Goal: Task Accomplishment & Management: Manage account settings

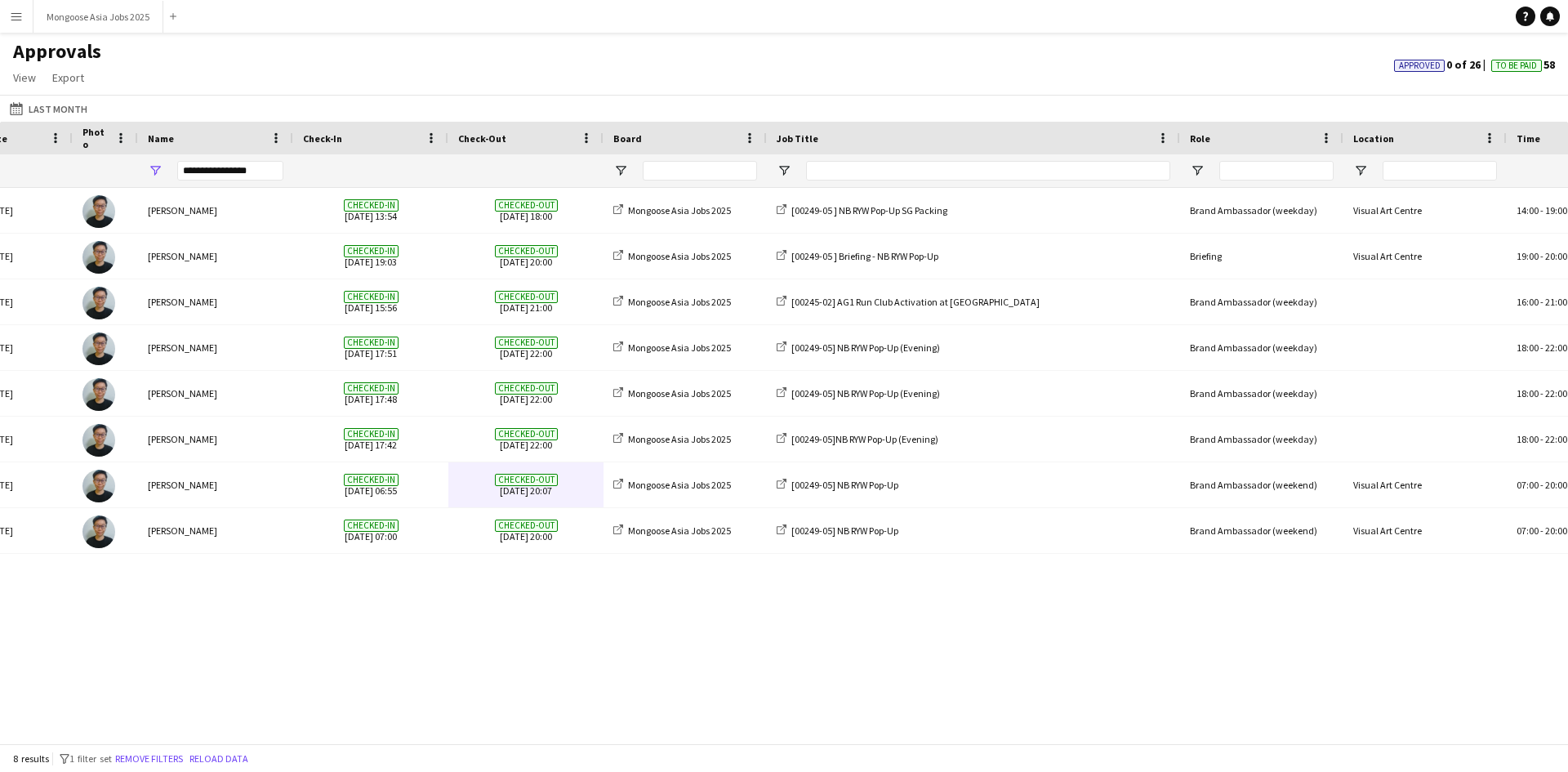
scroll to position [0, 50]
click at [16, 11] on app-icon "Menu" at bounding box center [16, 16] width 13 height 13
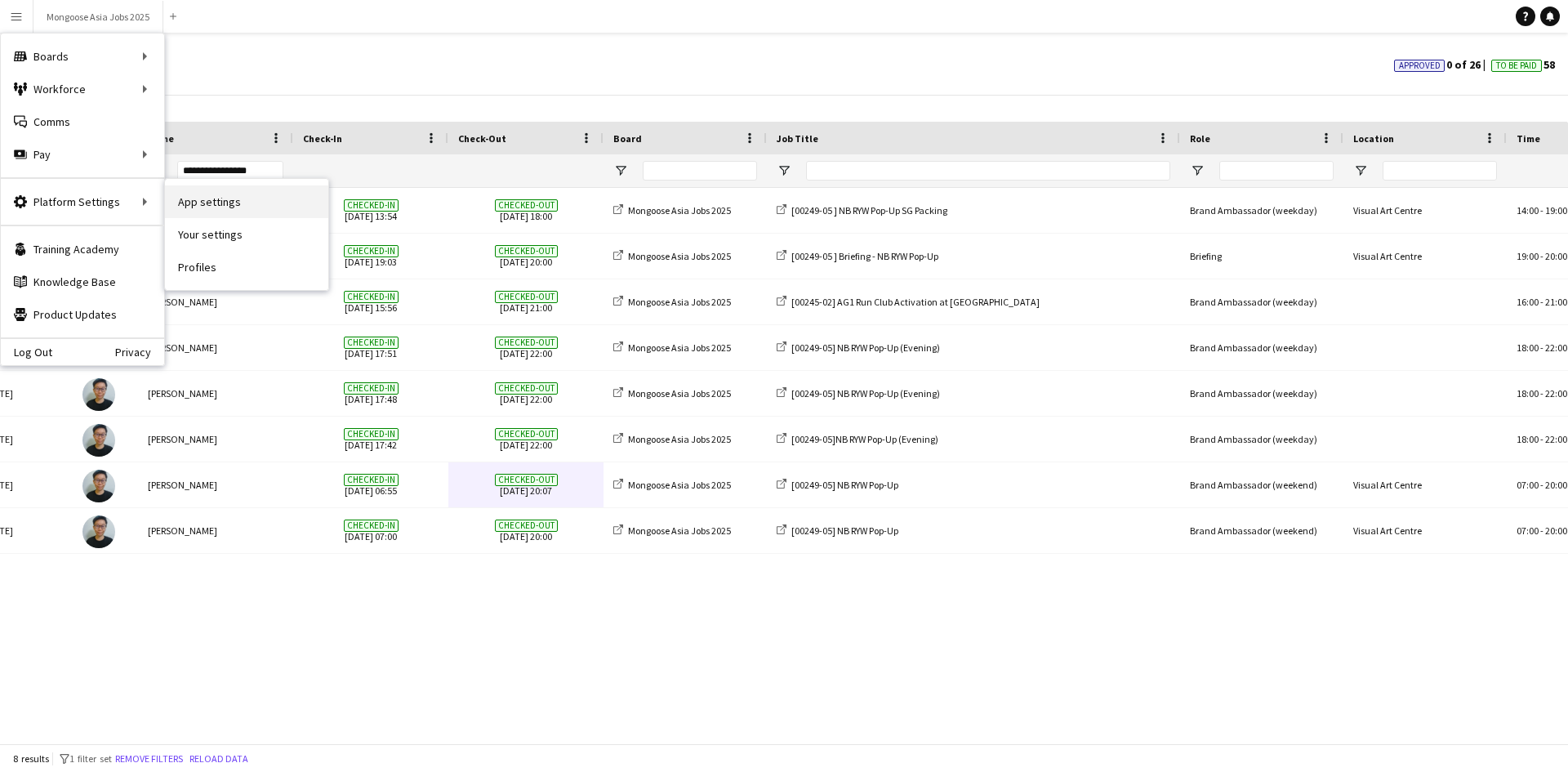
click at [226, 206] on link "App settings" at bounding box center [247, 202] width 164 height 33
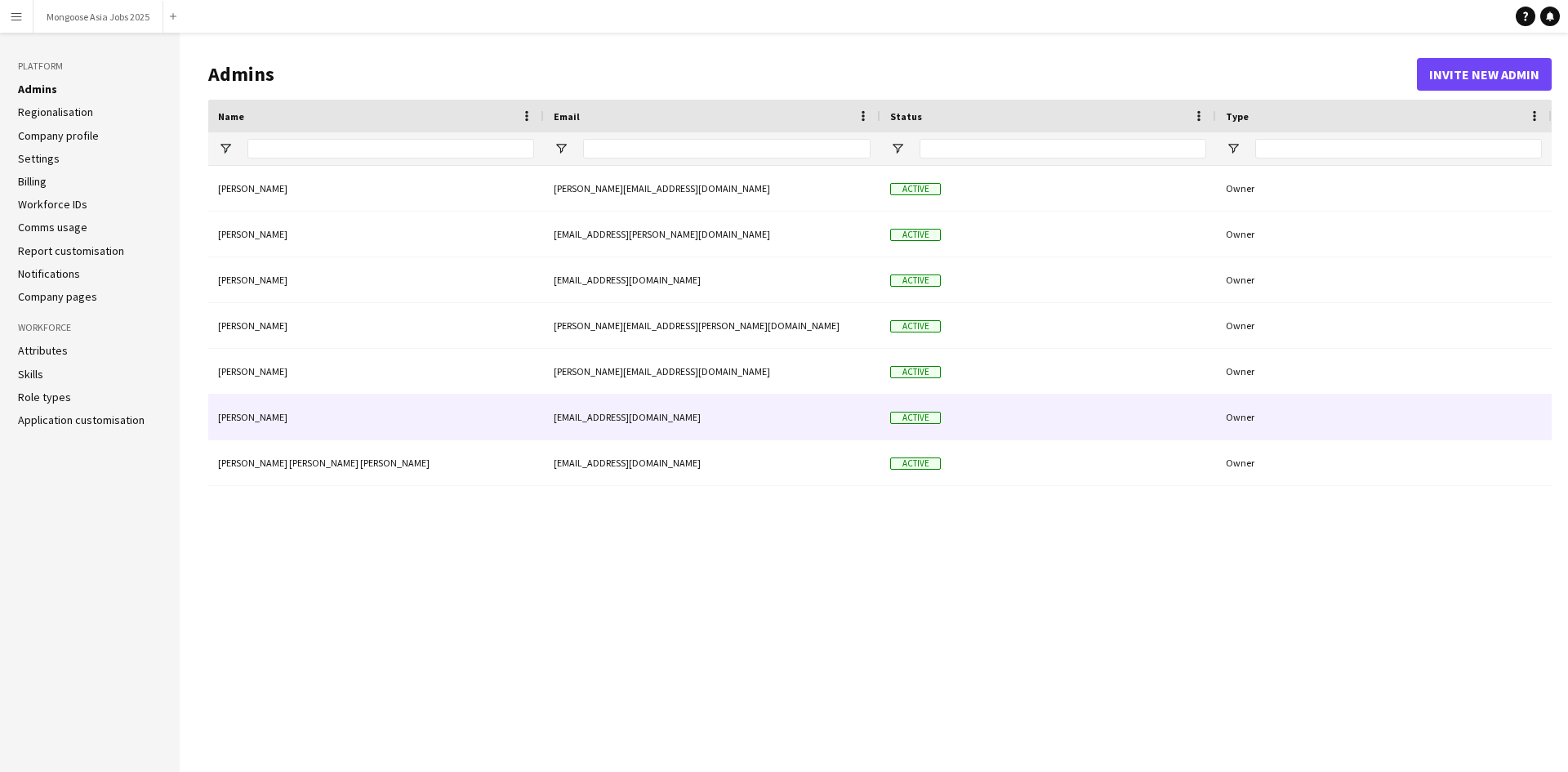
click at [1309, 423] on div "Owner" at bounding box center [1384, 417] width 335 height 45
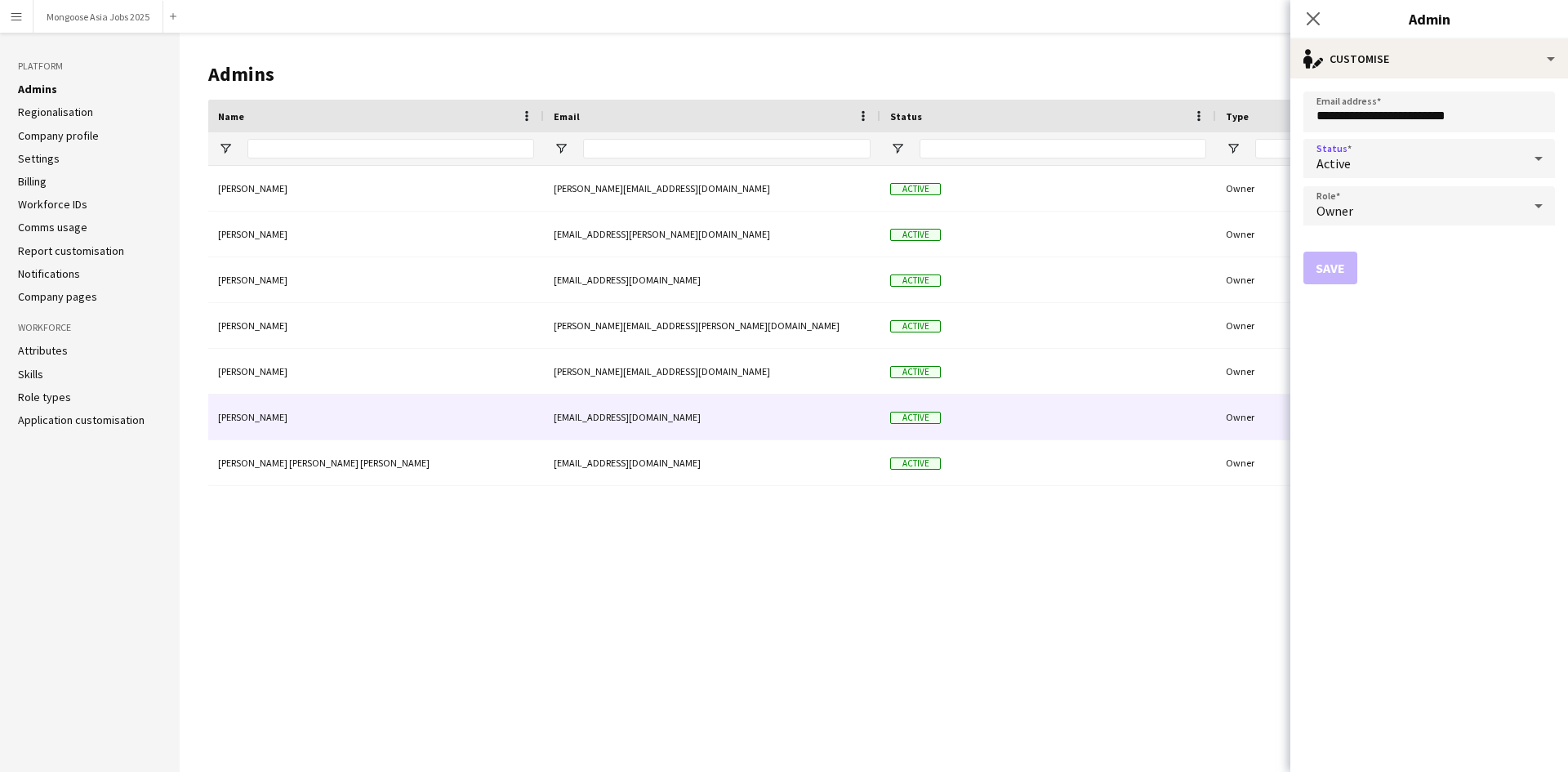
click at [1478, 168] on div "Active" at bounding box center [1413, 158] width 219 height 39
click at [1459, 378] on div at bounding box center [784, 386] width 1568 height 772
click at [1473, 214] on div "Owner" at bounding box center [1413, 205] width 219 height 39
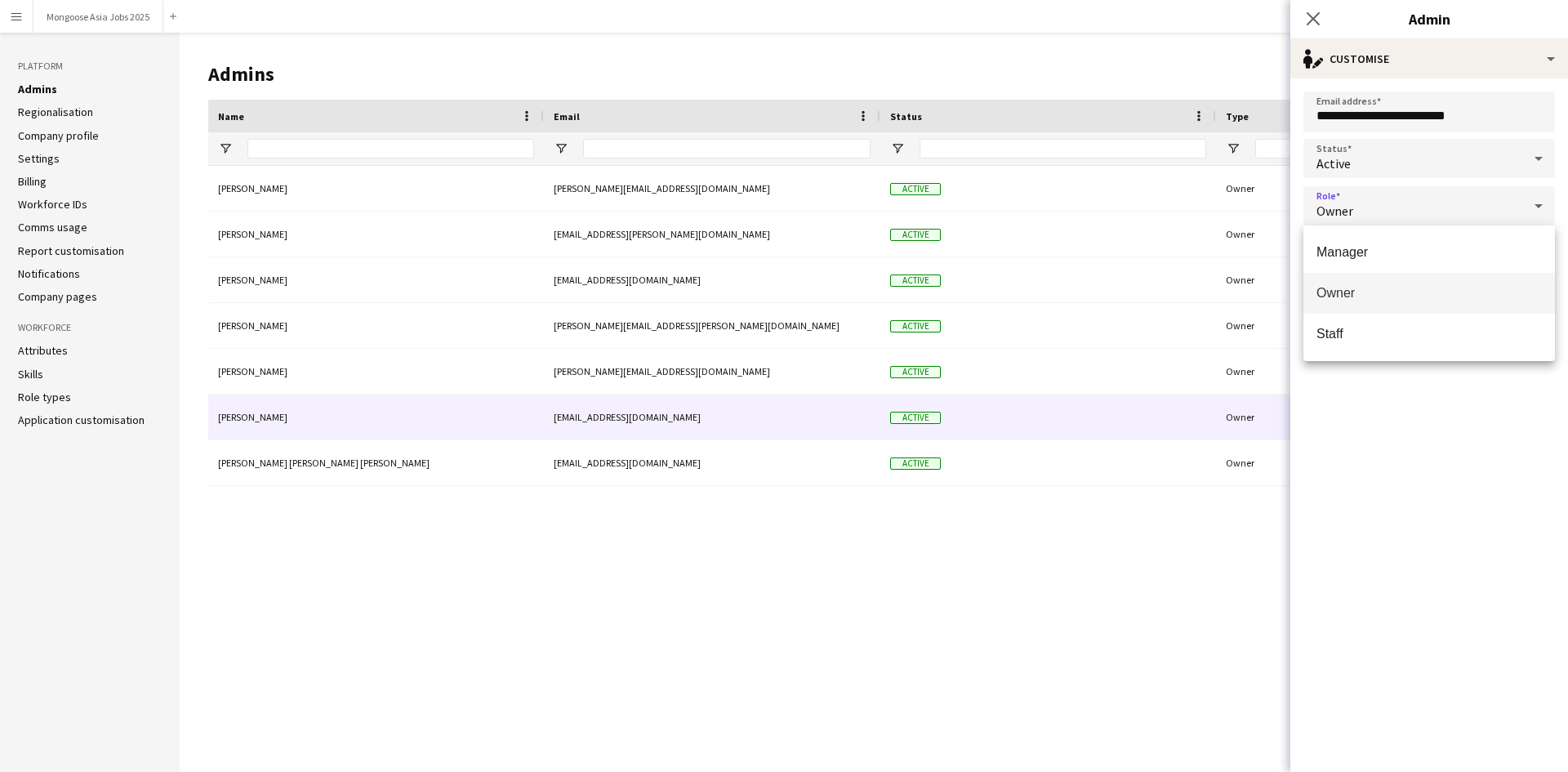
click at [1479, 449] on div at bounding box center [784, 386] width 1568 height 772
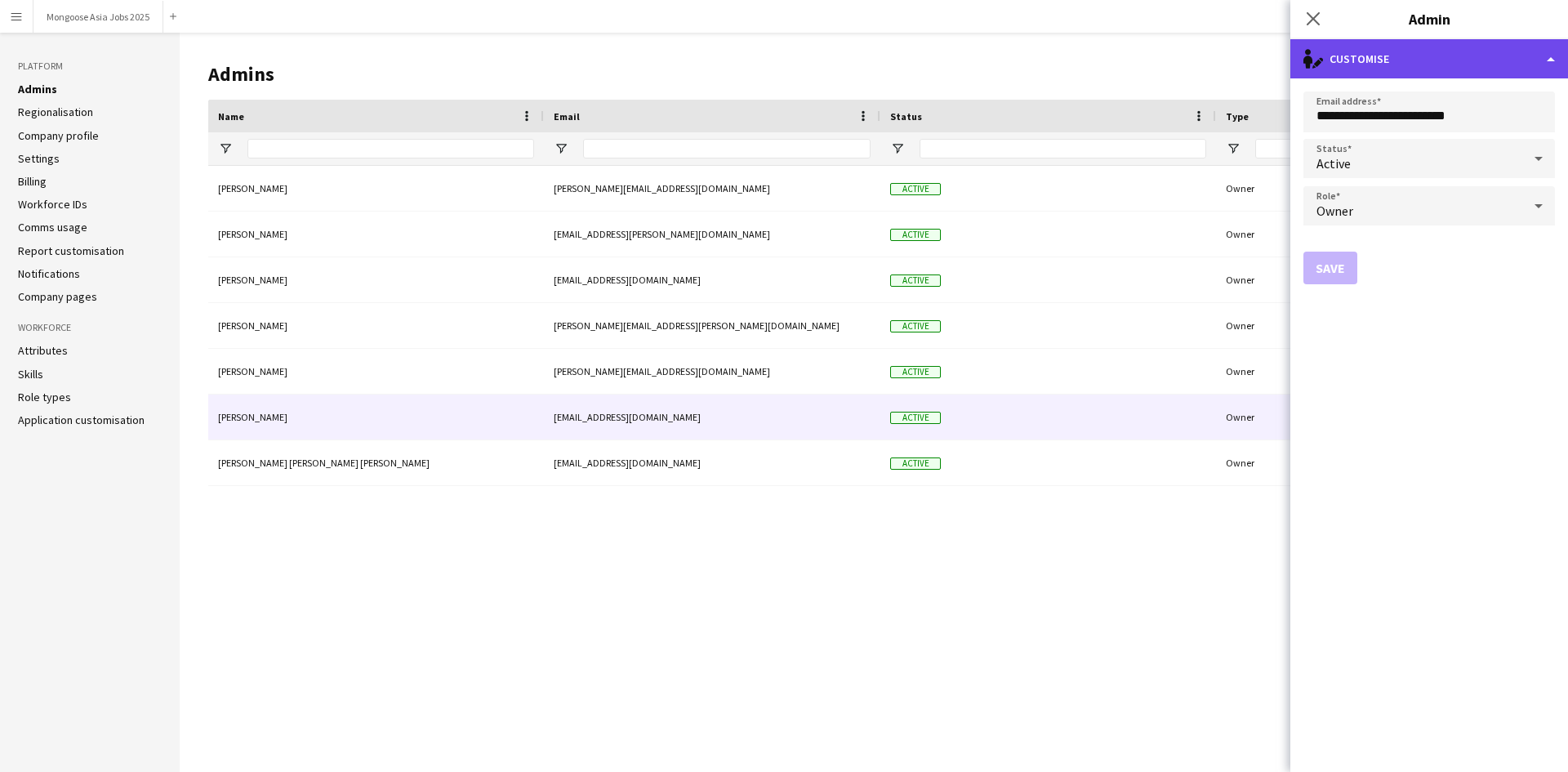
click at [1484, 54] on div "single-neutral-actions-edit-1 Customise" at bounding box center [1429, 58] width 278 height 39
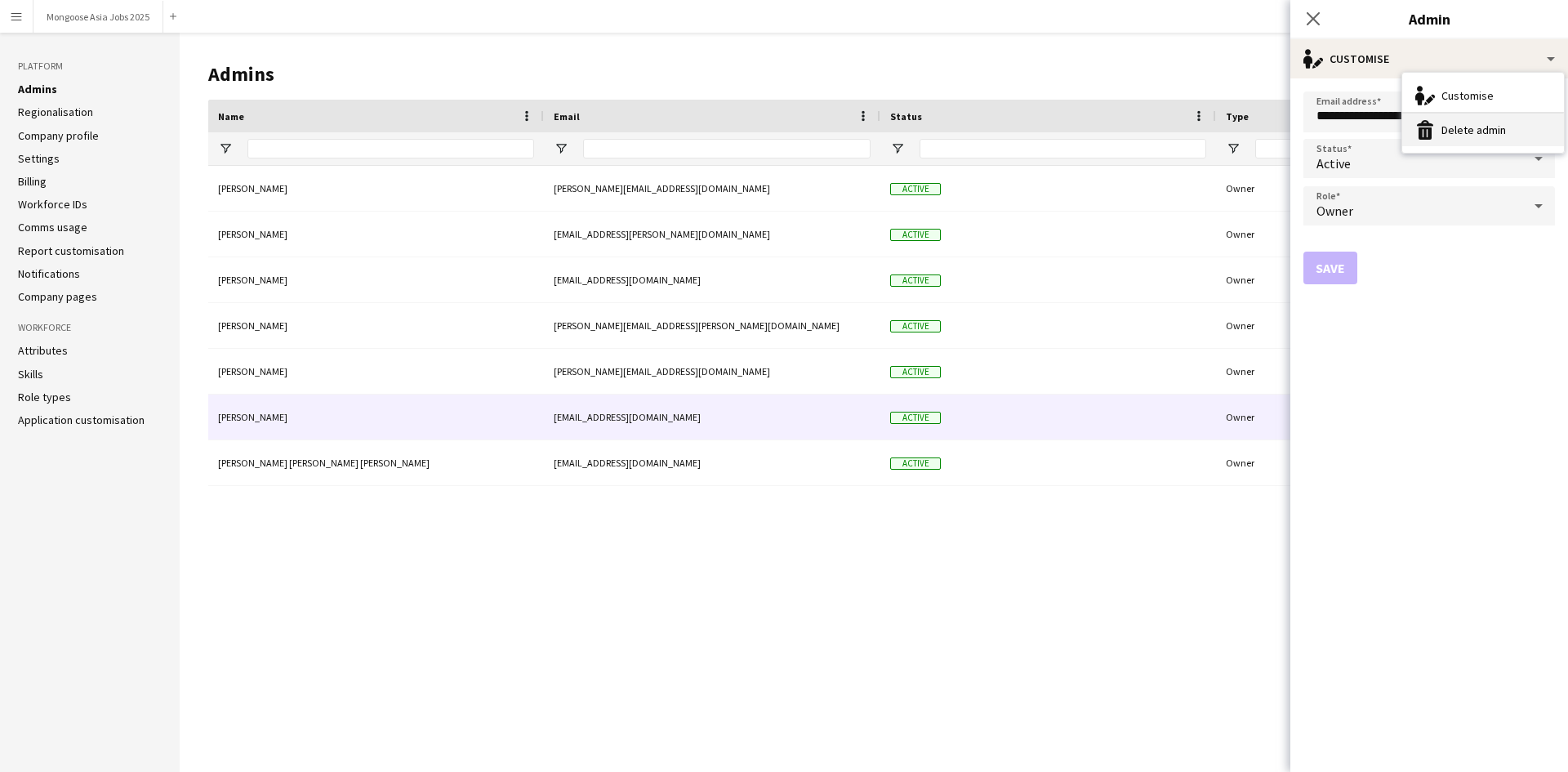
click at [1490, 135] on button "Delete admin Delete admin" at bounding box center [1484, 130] width 162 height 33
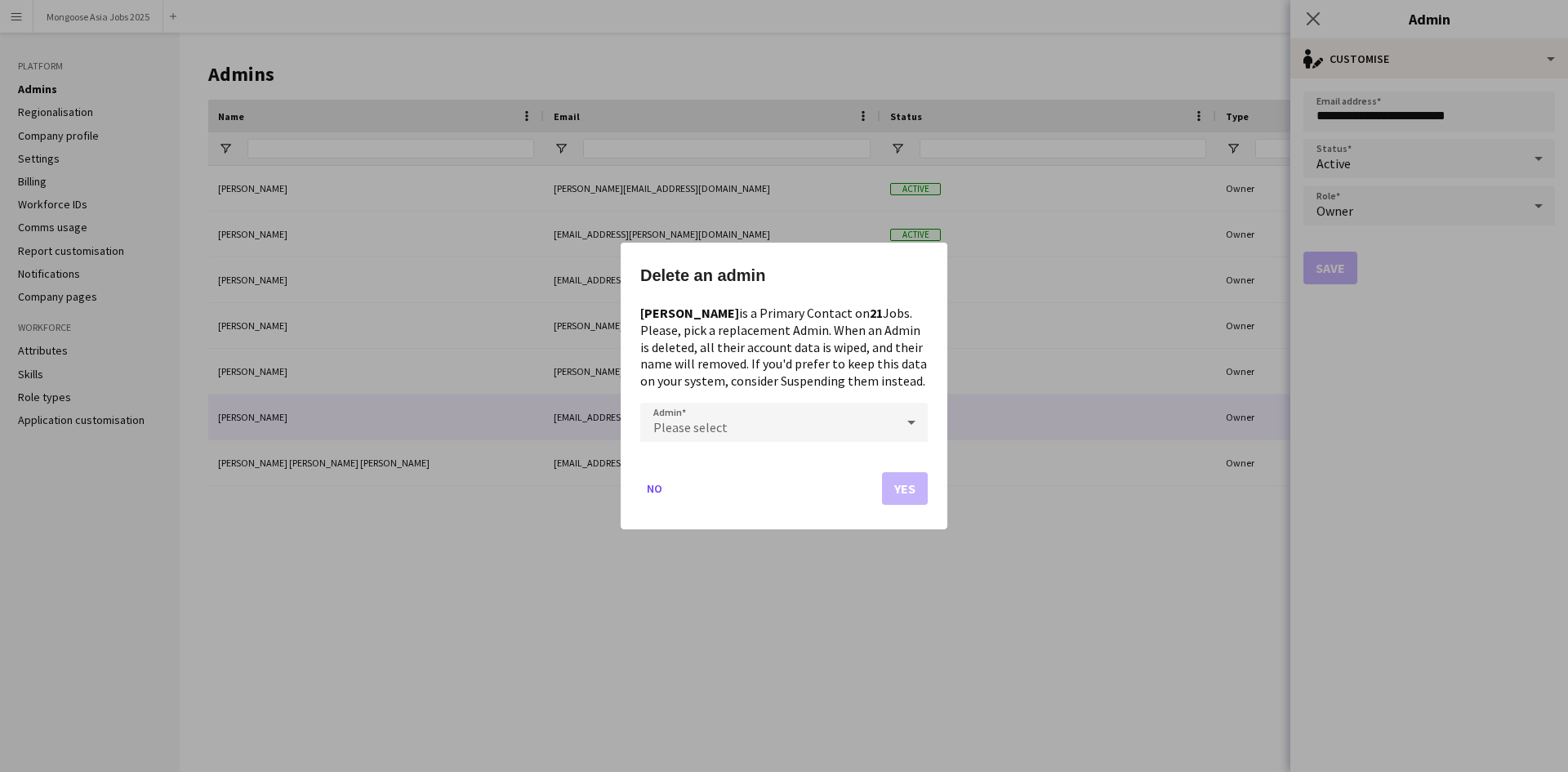
click at [911, 420] on icon at bounding box center [911, 423] width 20 height 33
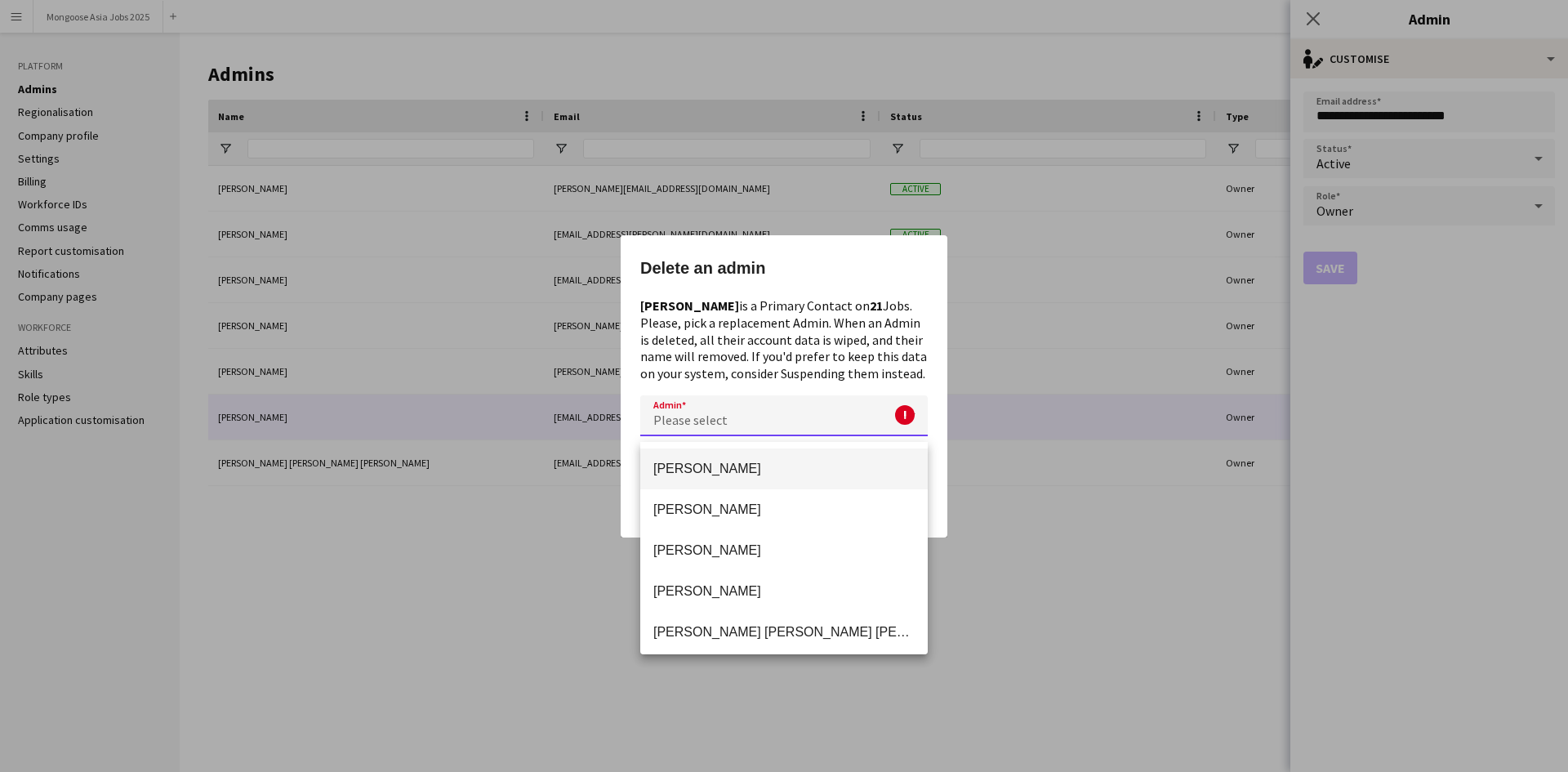
drag, startPoint x: 835, startPoint y: 294, endPoint x: 826, endPoint y: 304, distance: 13.5
click at [834, 294] on div at bounding box center [784, 386] width 1568 height 772
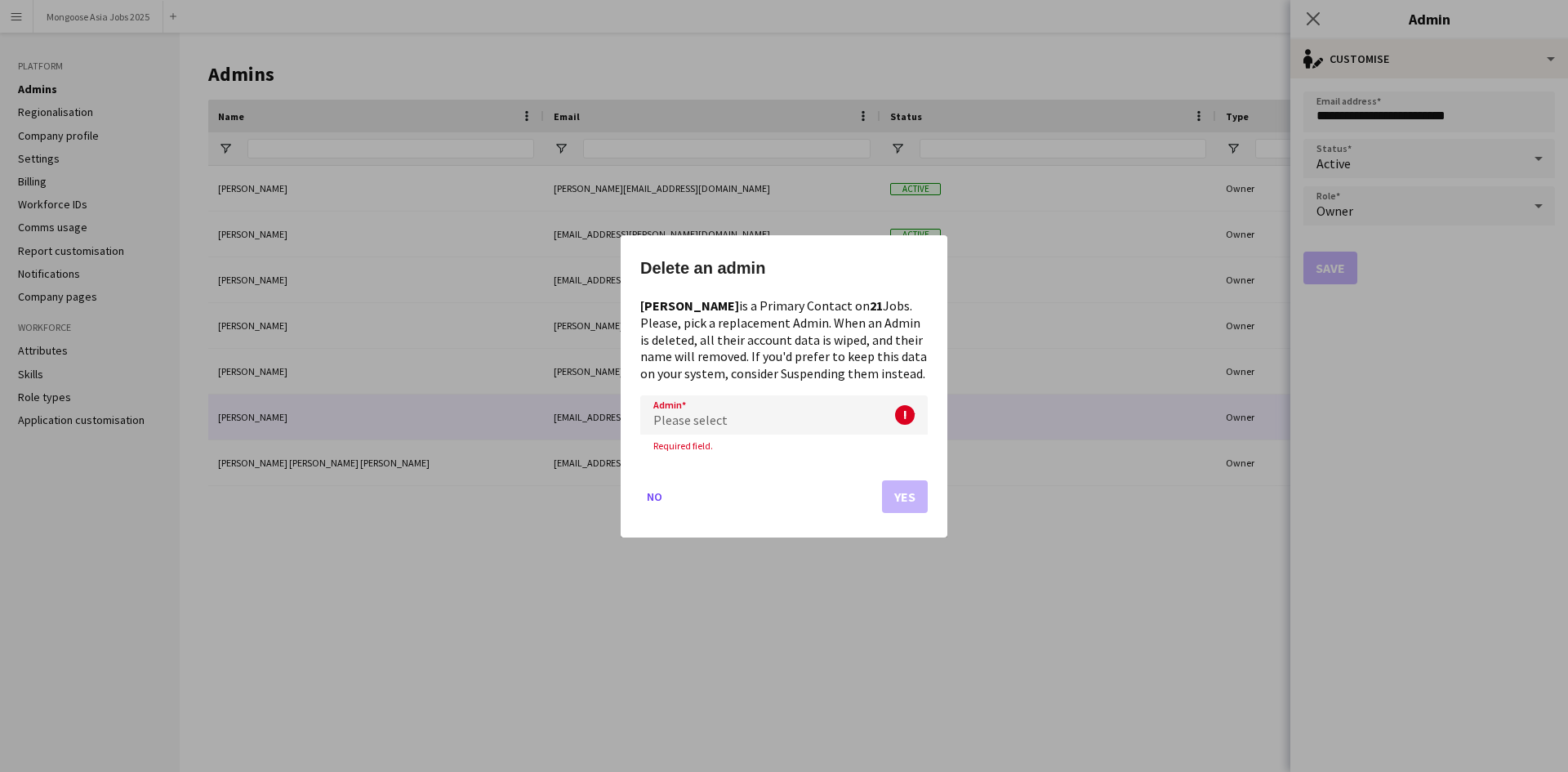
click at [804, 424] on div "Please select" at bounding box center [768, 414] width 255 height 39
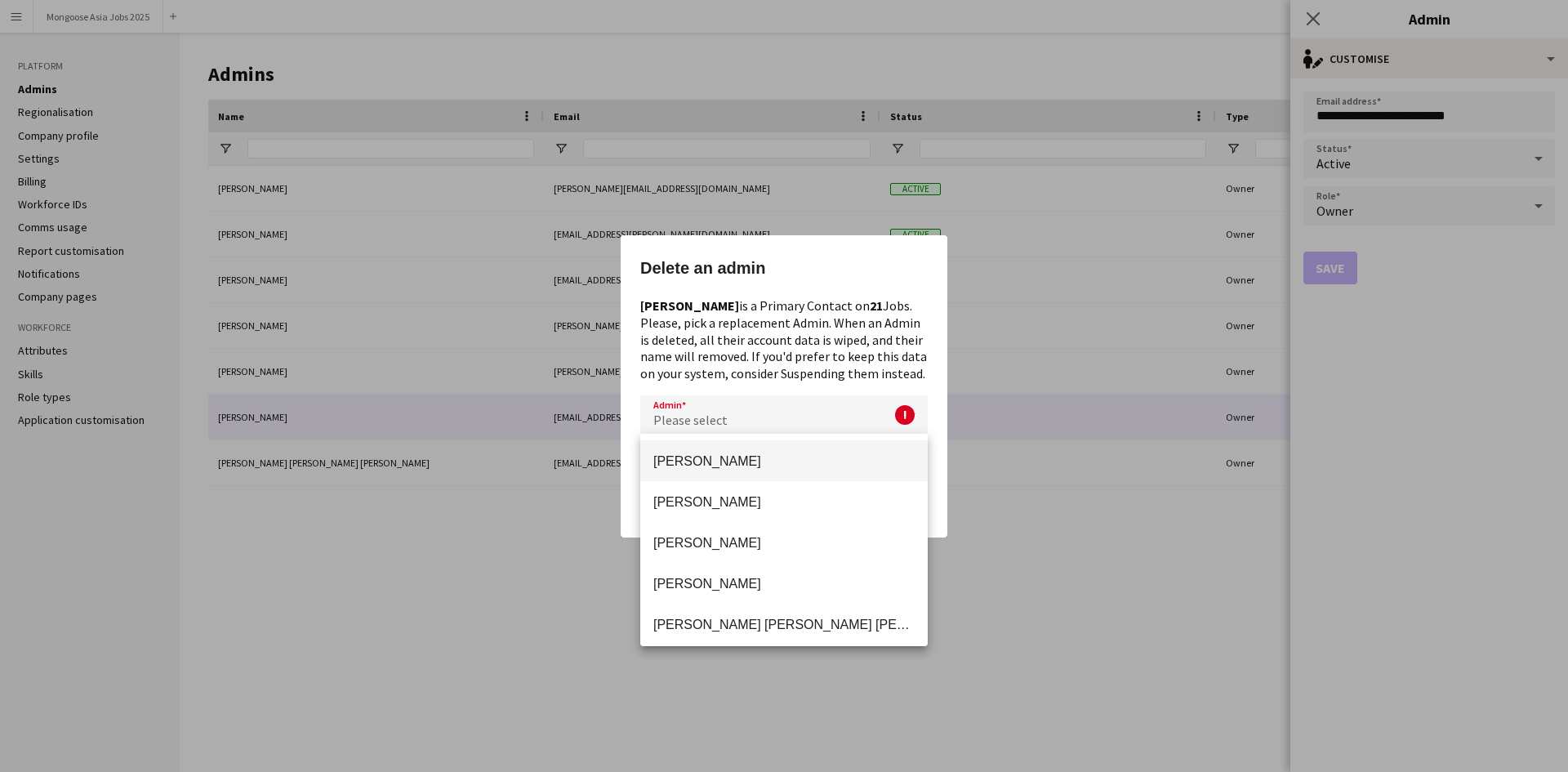
click at [745, 460] on span "[PERSON_NAME]" at bounding box center [784, 461] width 261 height 16
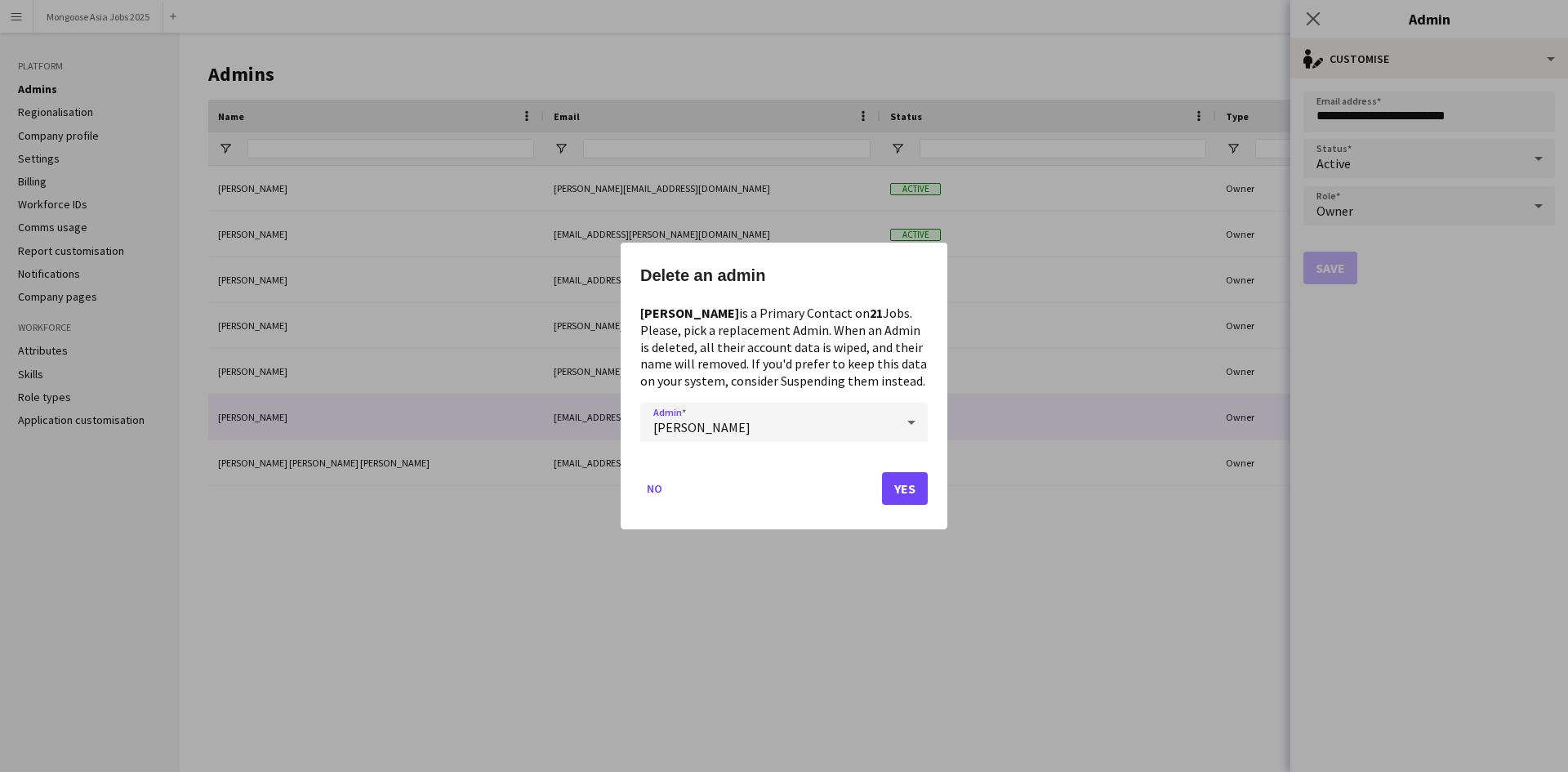
click at [756, 494] on mat-dialog-actions "No Yes" at bounding box center [784, 494] width 288 height 70
drag, startPoint x: 653, startPoint y: 487, endPoint x: 752, endPoint y: 502, distance: 100.1
click at [653, 490] on button "No" at bounding box center [654, 488] width 28 height 26
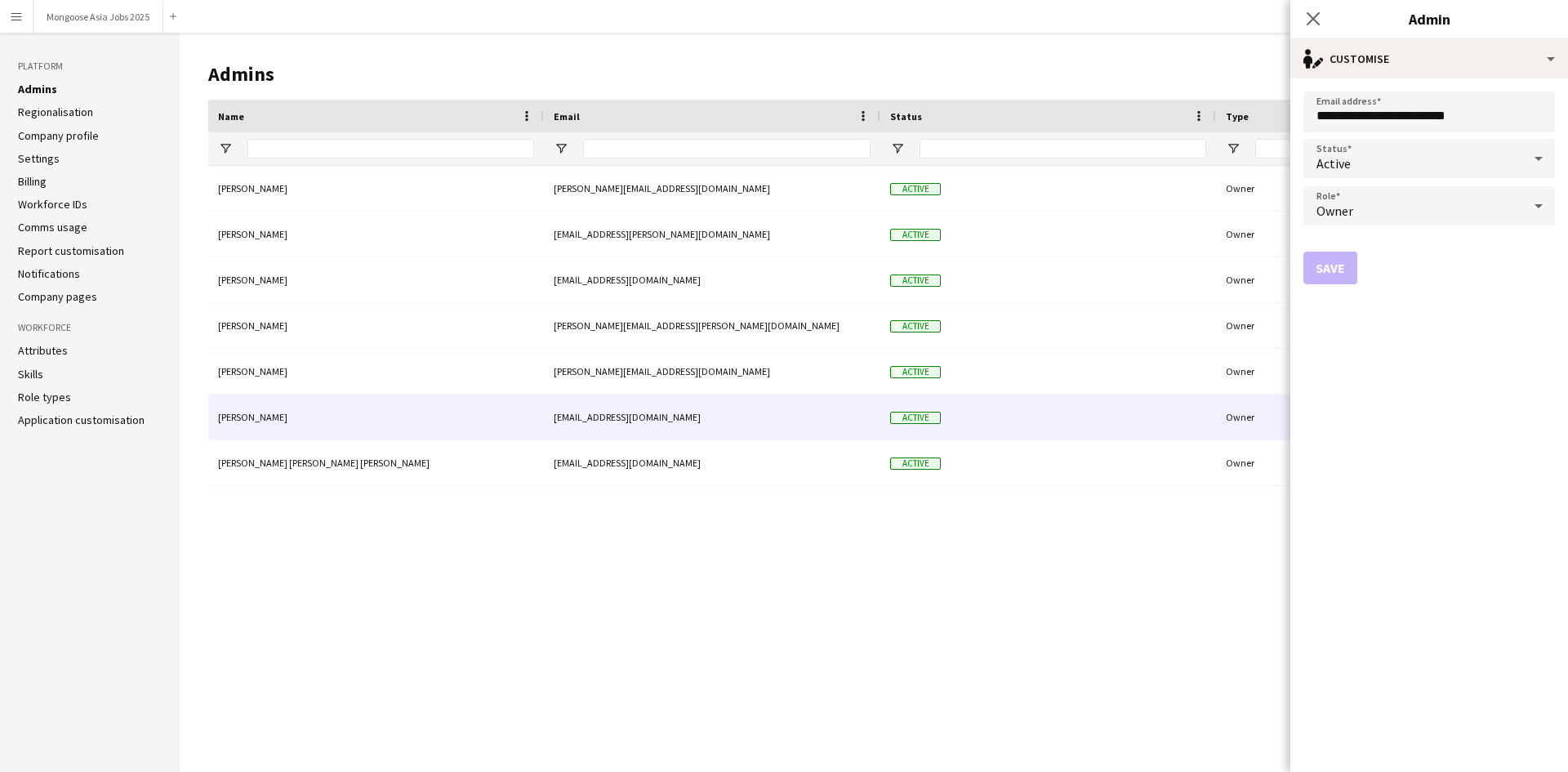
click at [1536, 160] on icon at bounding box center [1539, 159] width 20 height 33
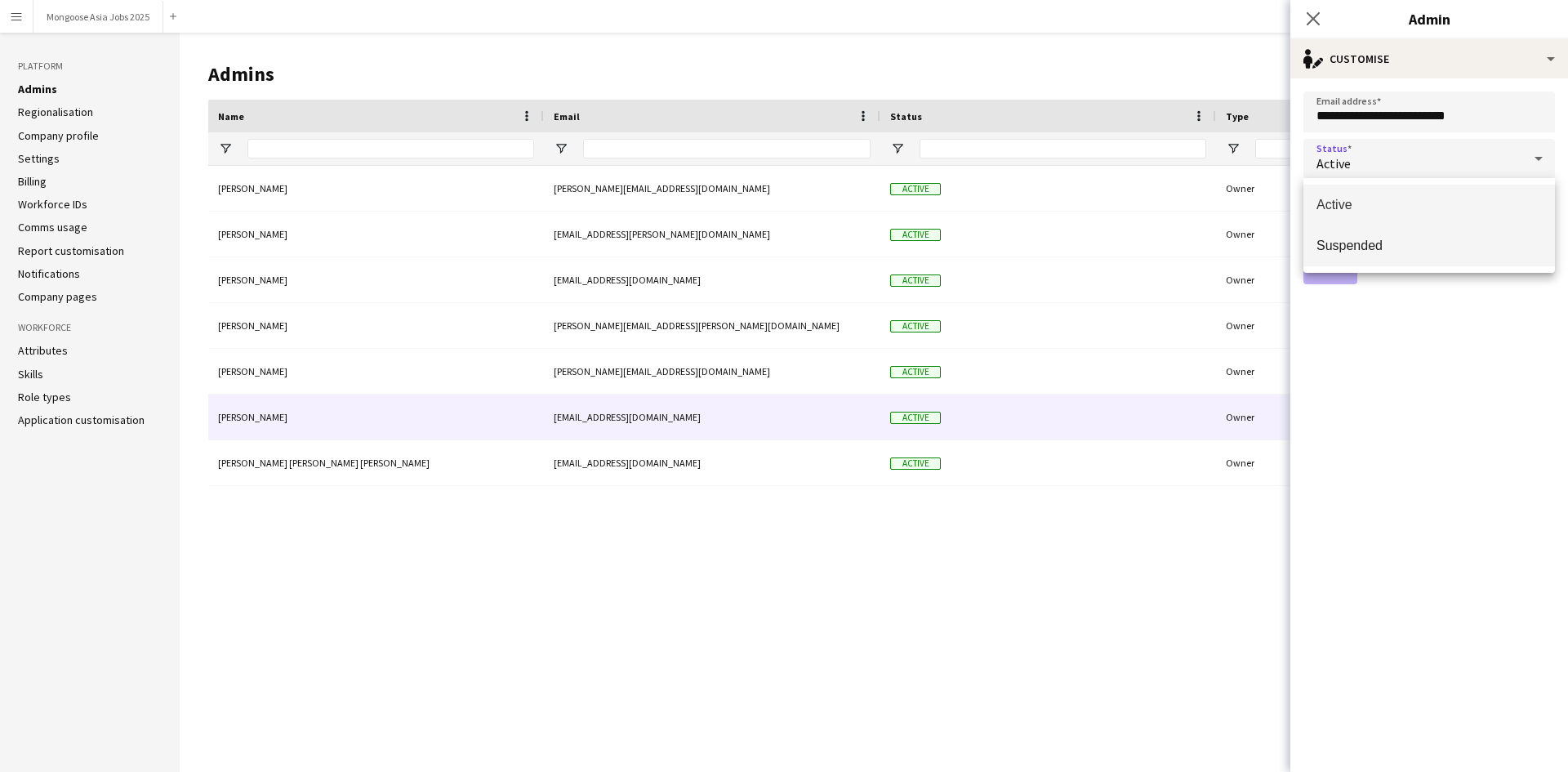
click at [1412, 247] on span "Suspended" at bounding box center [1429, 246] width 226 height 16
click at [1339, 276] on button "Save" at bounding box center [1330, 268] width 54 height 33
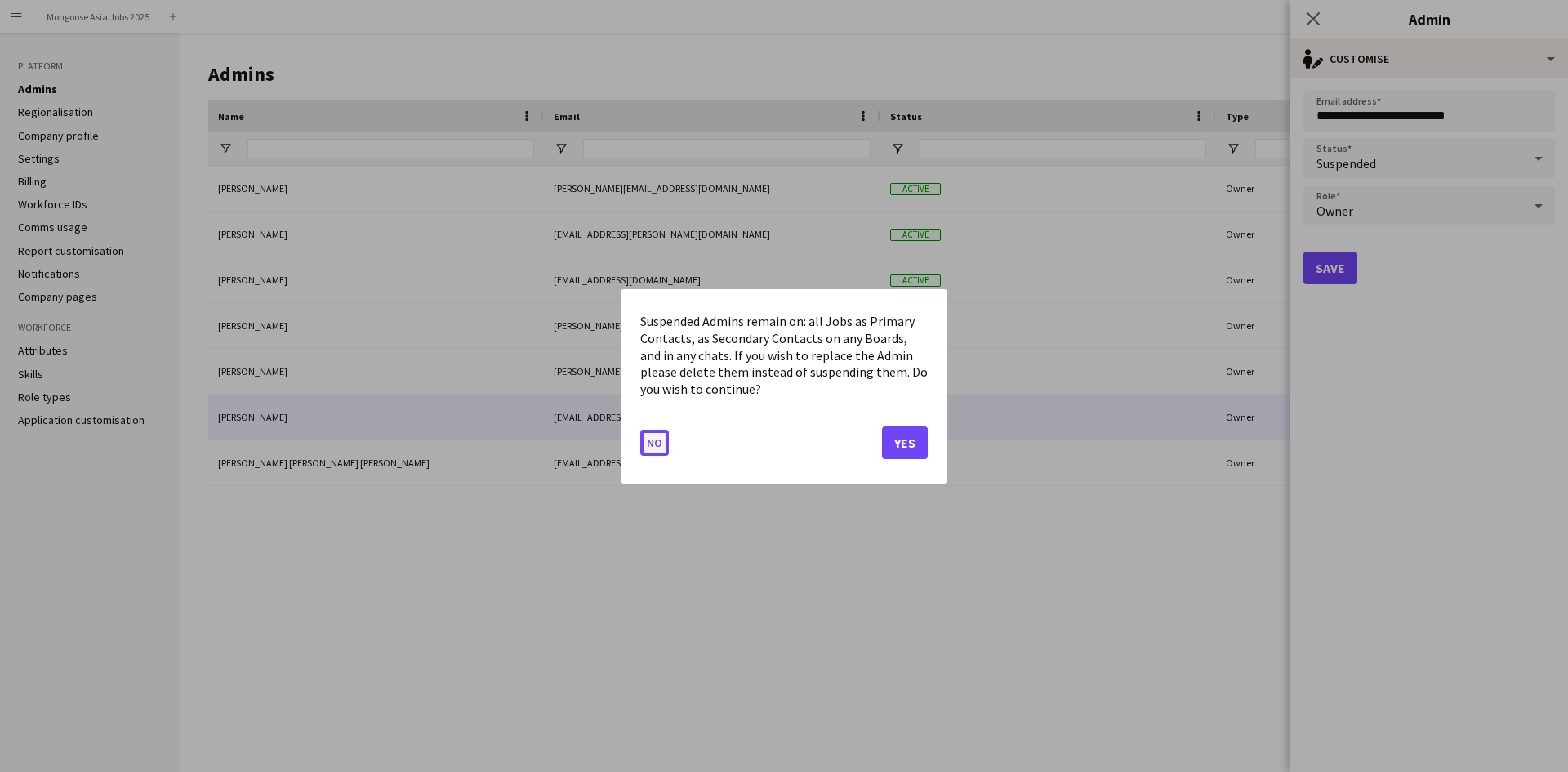
click at [663, 452] on button "No" at bounding box center [654, 442] width 28 height 26
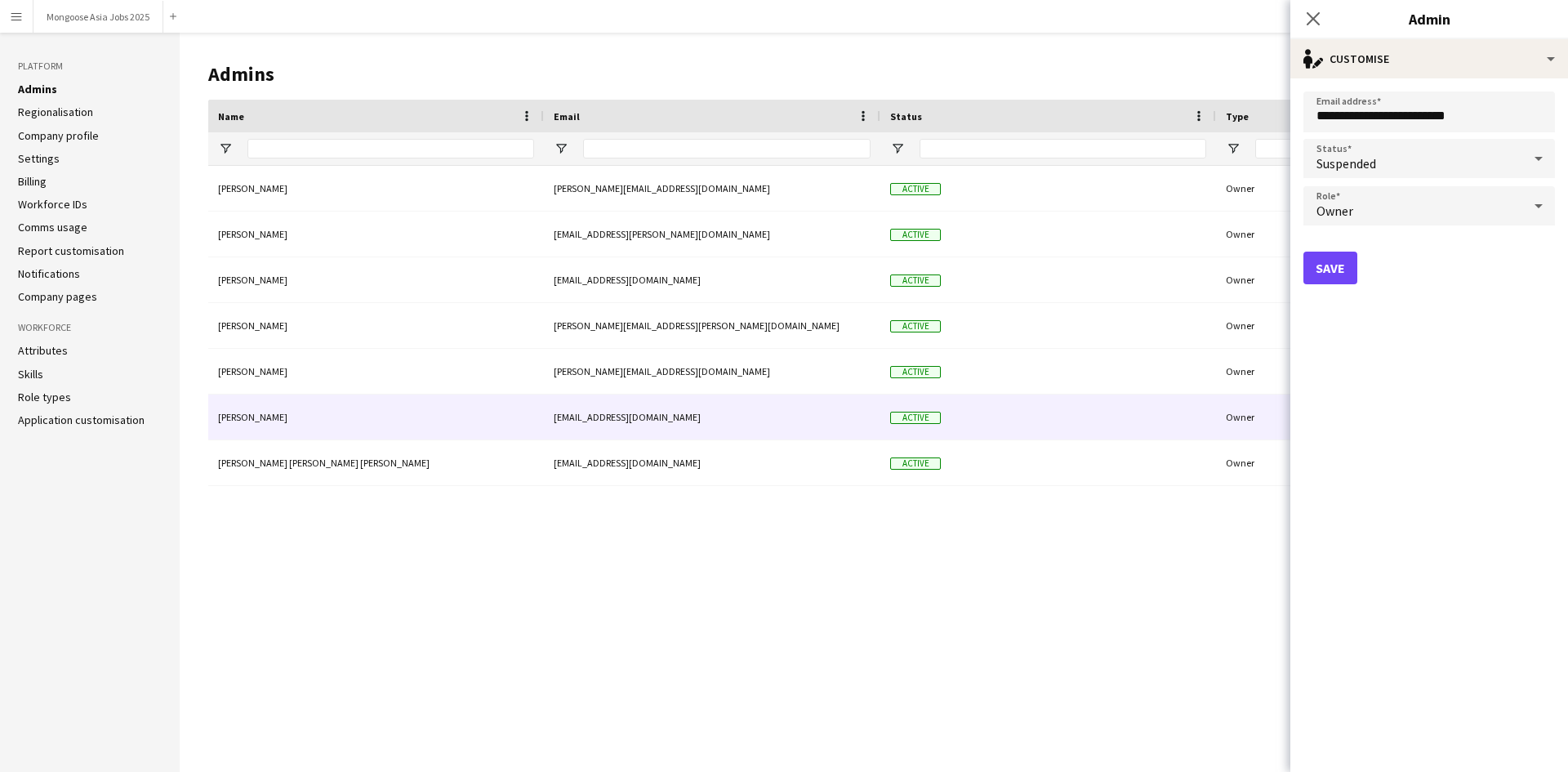
click at [714, 643] on div "[PERSON_NAME] [PERSON_NAME][EMAIL_ADDRESS][DOMAIN_NAME] Active Owner [PERSON_NA…" at bounding box center [880, 456] width 1344 height 581
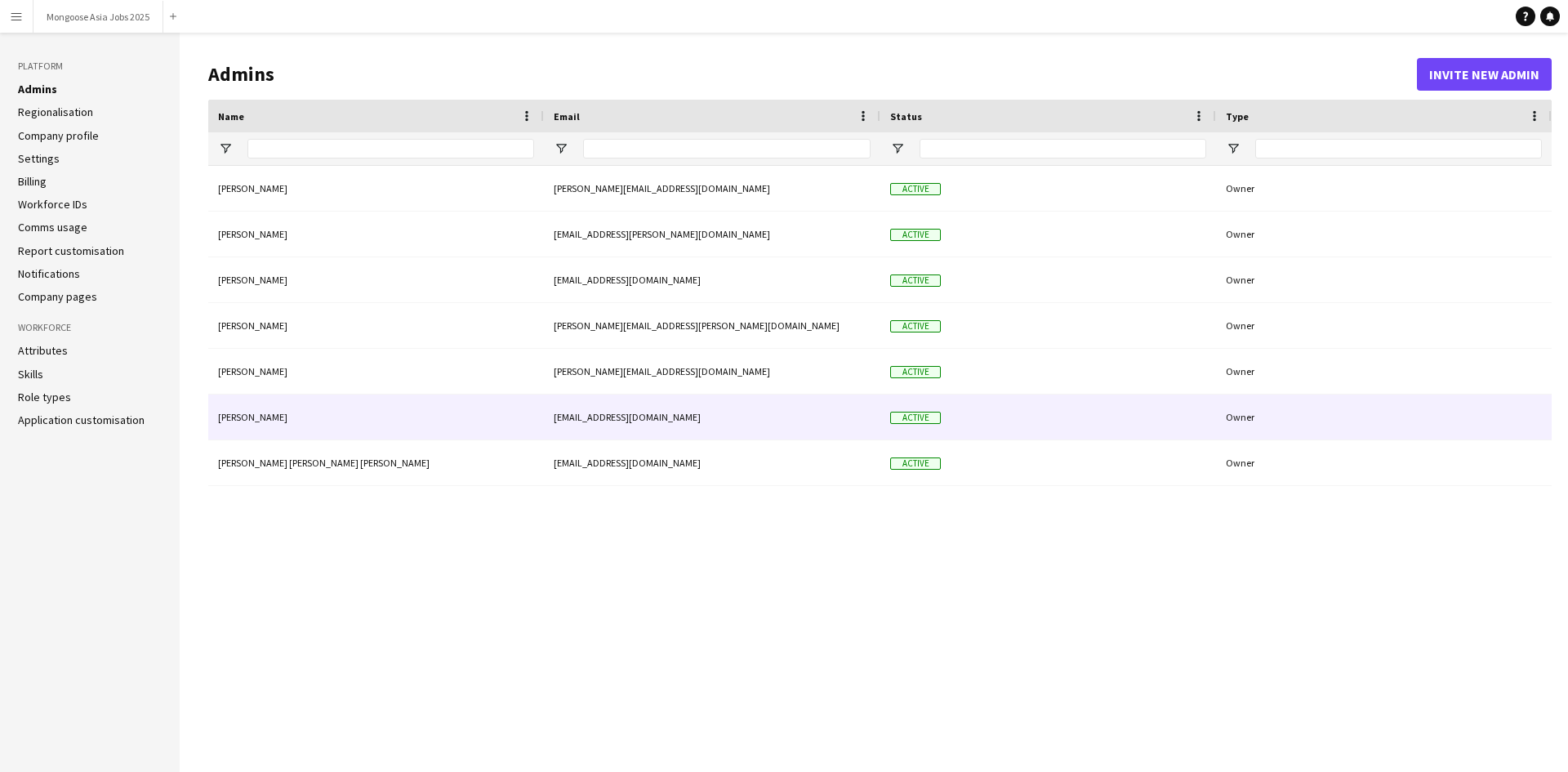
click at [304, 410] on div "[PERSON_NAME]" at bounding box center [376, 417] width 335 height 45
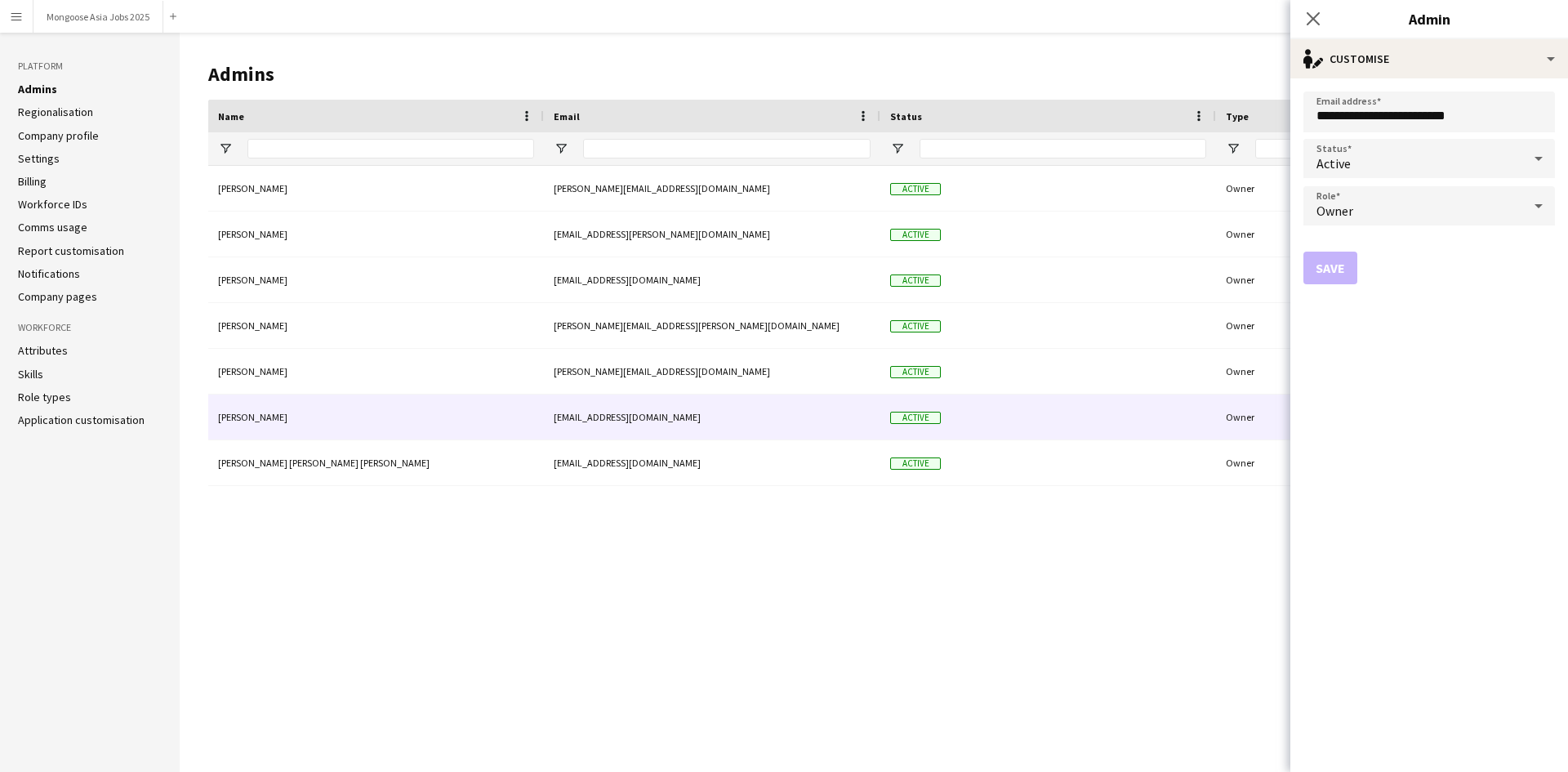
click at [1409, 182] on form "**********" at bounding box center [1429, 425] width 278 height 694
click at [1409, 165] on div "Active" at bounding box center [1413, 158] width 219 height 39
drag, startPoint x: 1394, startPoint y: 427, endPoint x: 1383, endPoint y: 304, distance: 123.5
click at [1393, 417] on div at bounding box center [784, 386] width 1568 height 772
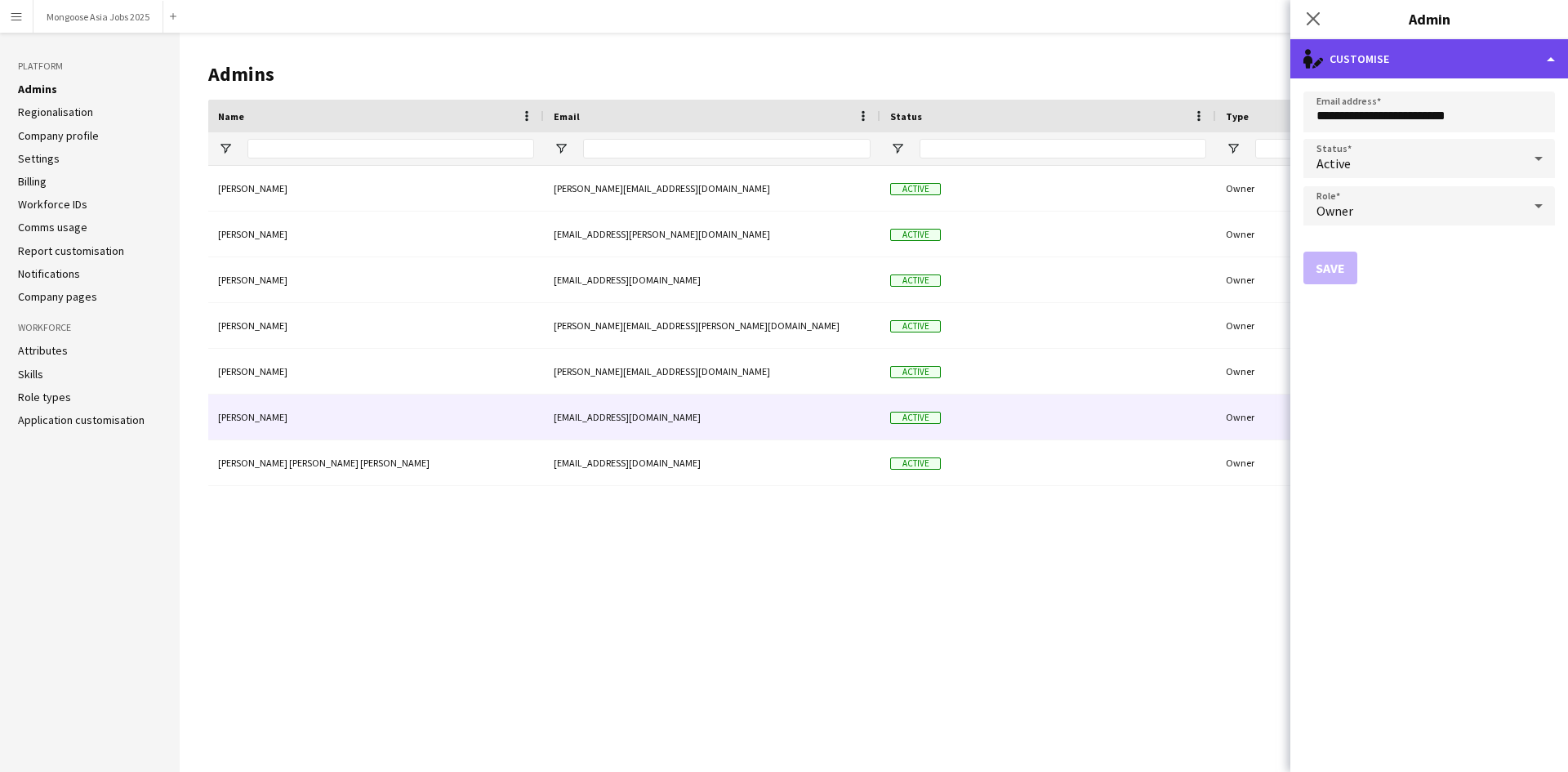
click at [1475, 55] on div "single-neutral-actions-edit-1 Customise" at bounding box center [1429, 58] width 278 height 39
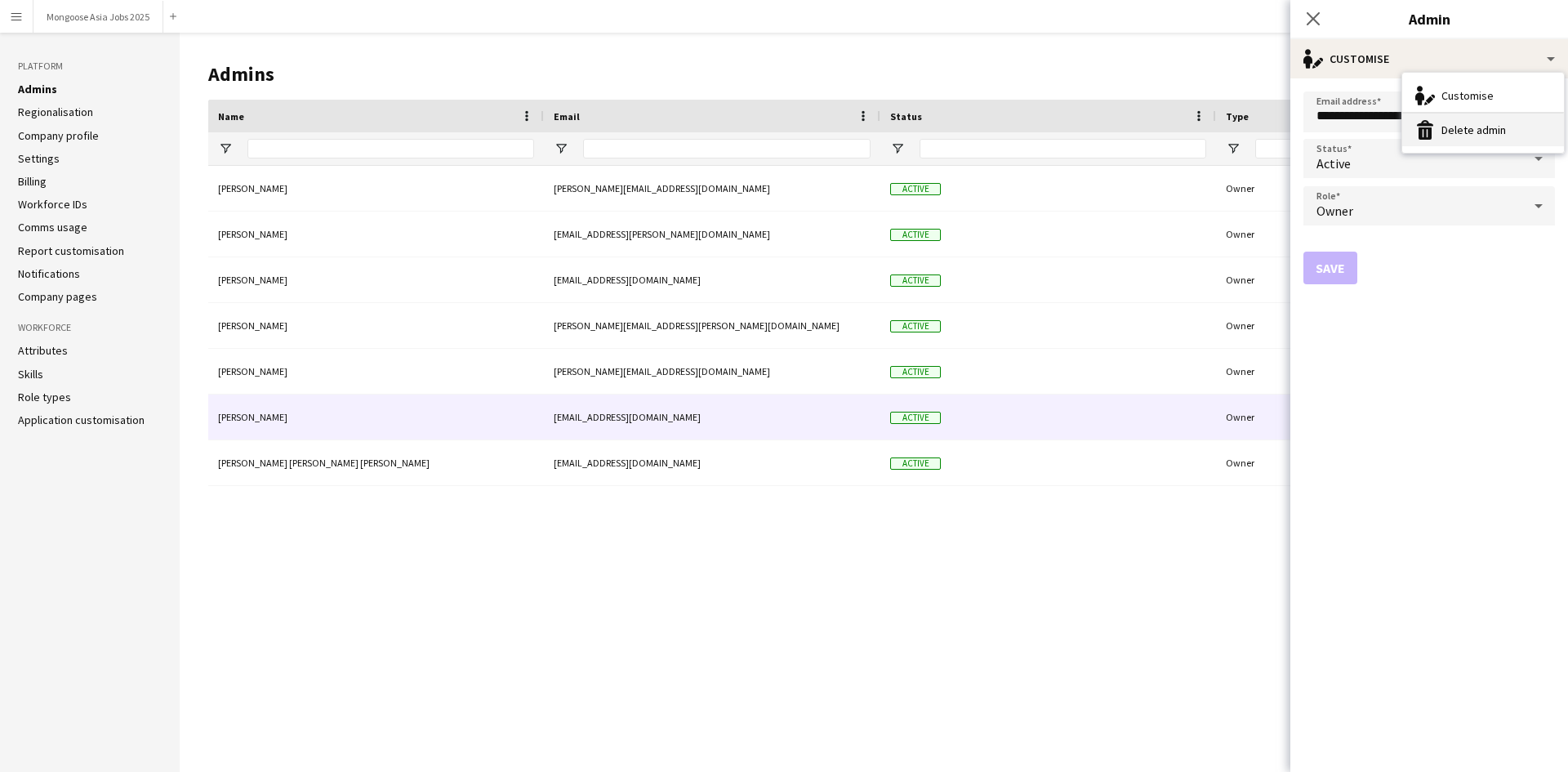
click at [1468, 136] on button "Delete admin Delete admin" at bounding box center [1484, 130] width 162 height 33
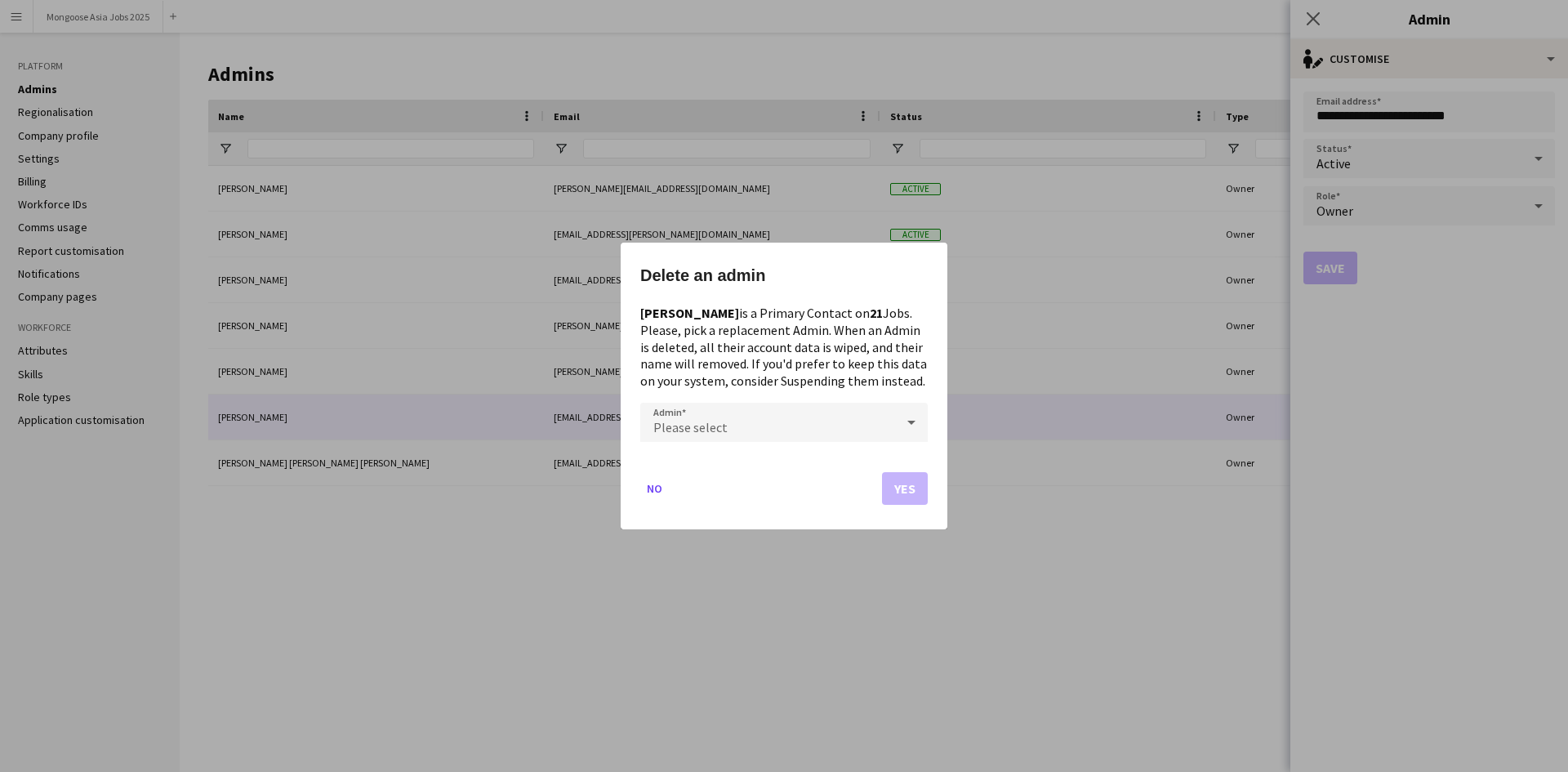
click at [800, 423] on div "Please select" at bounding box center [768, 422] width 255 height 39
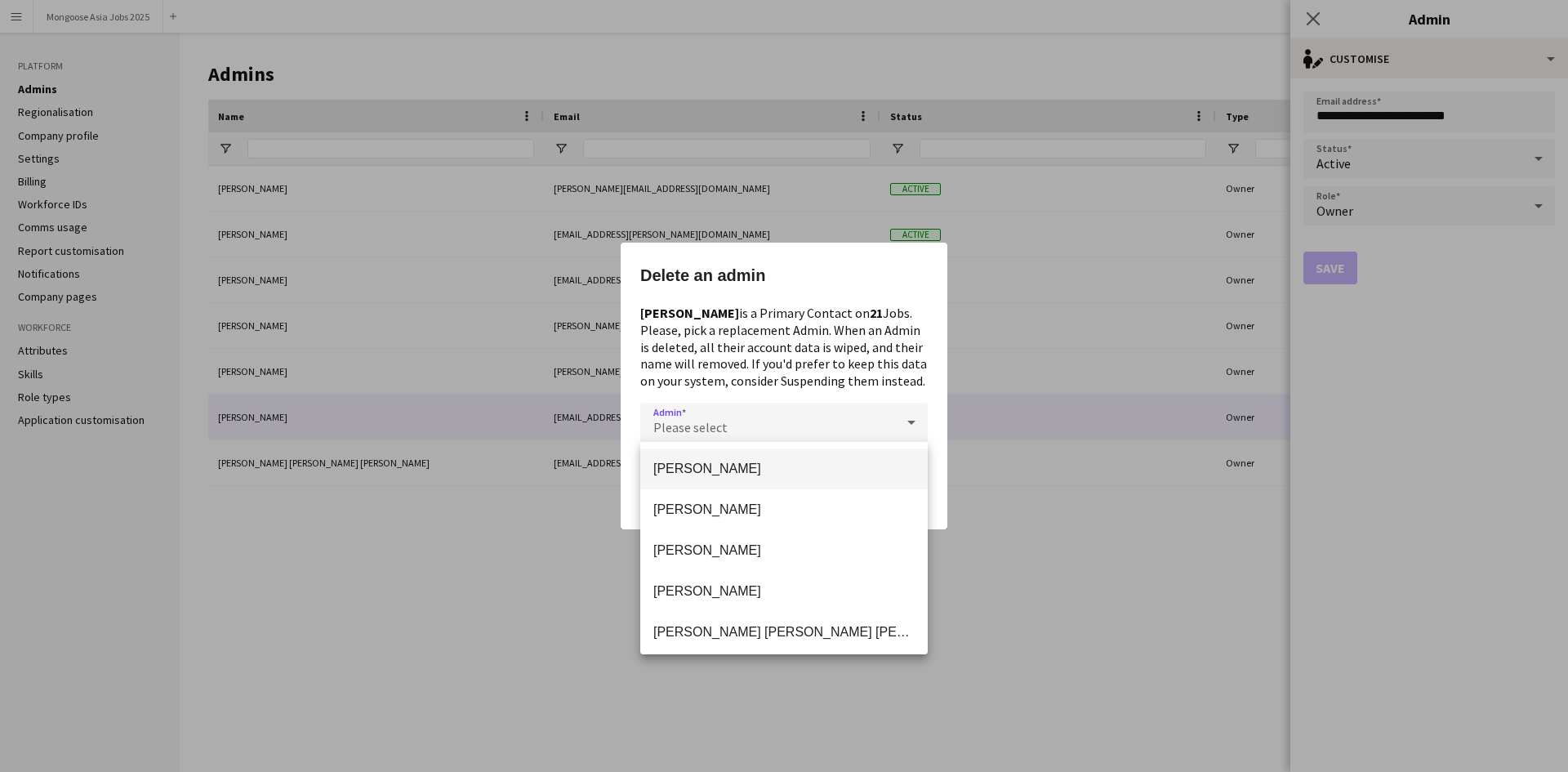
click at [740, 474] on span "[PERSON_NAME]" at bounding box center [784, 468] width 261 height 16
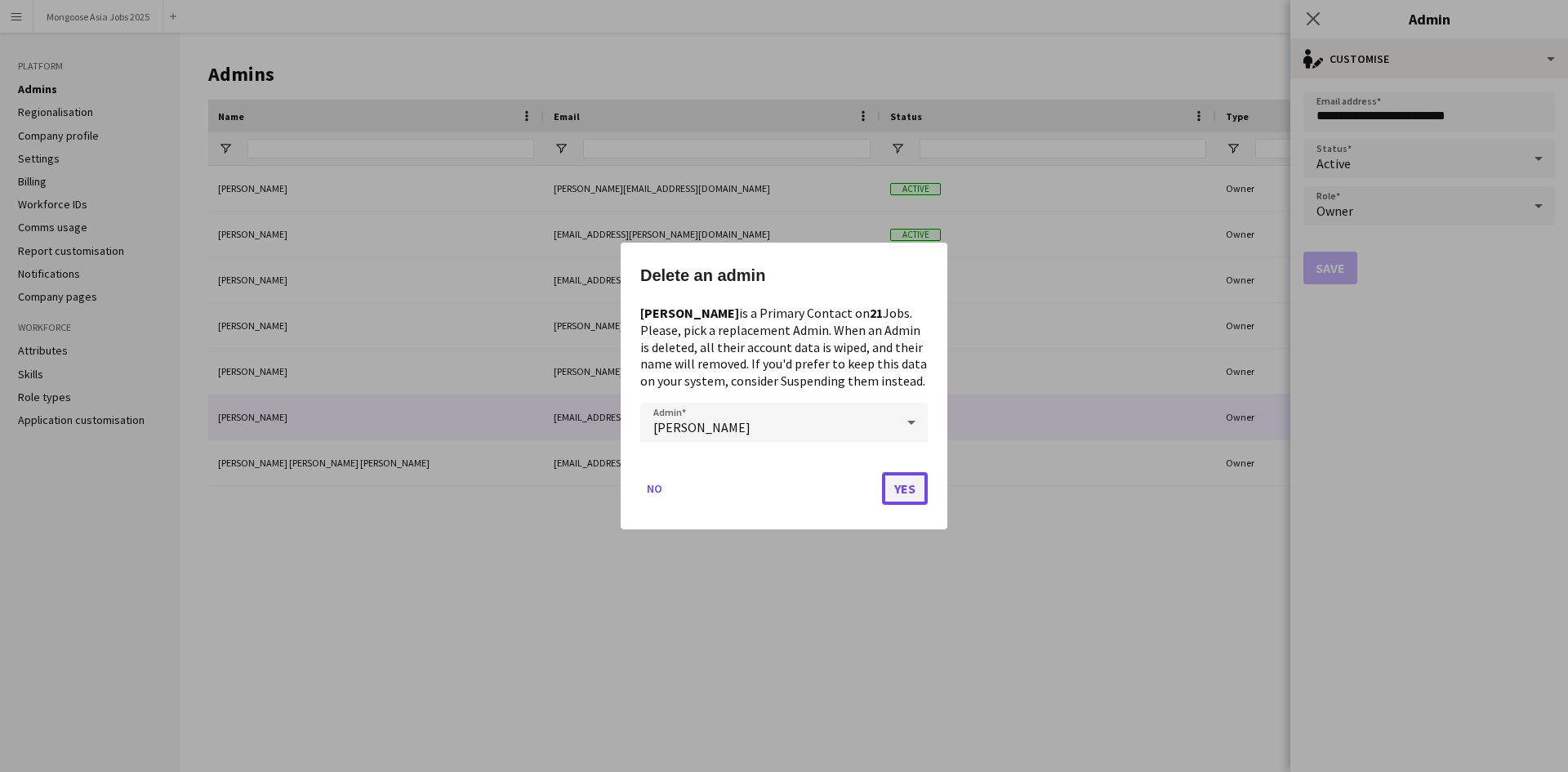
click at [902, 488] on button "Yes" at bounding box center [904, 489] width 46 height 33
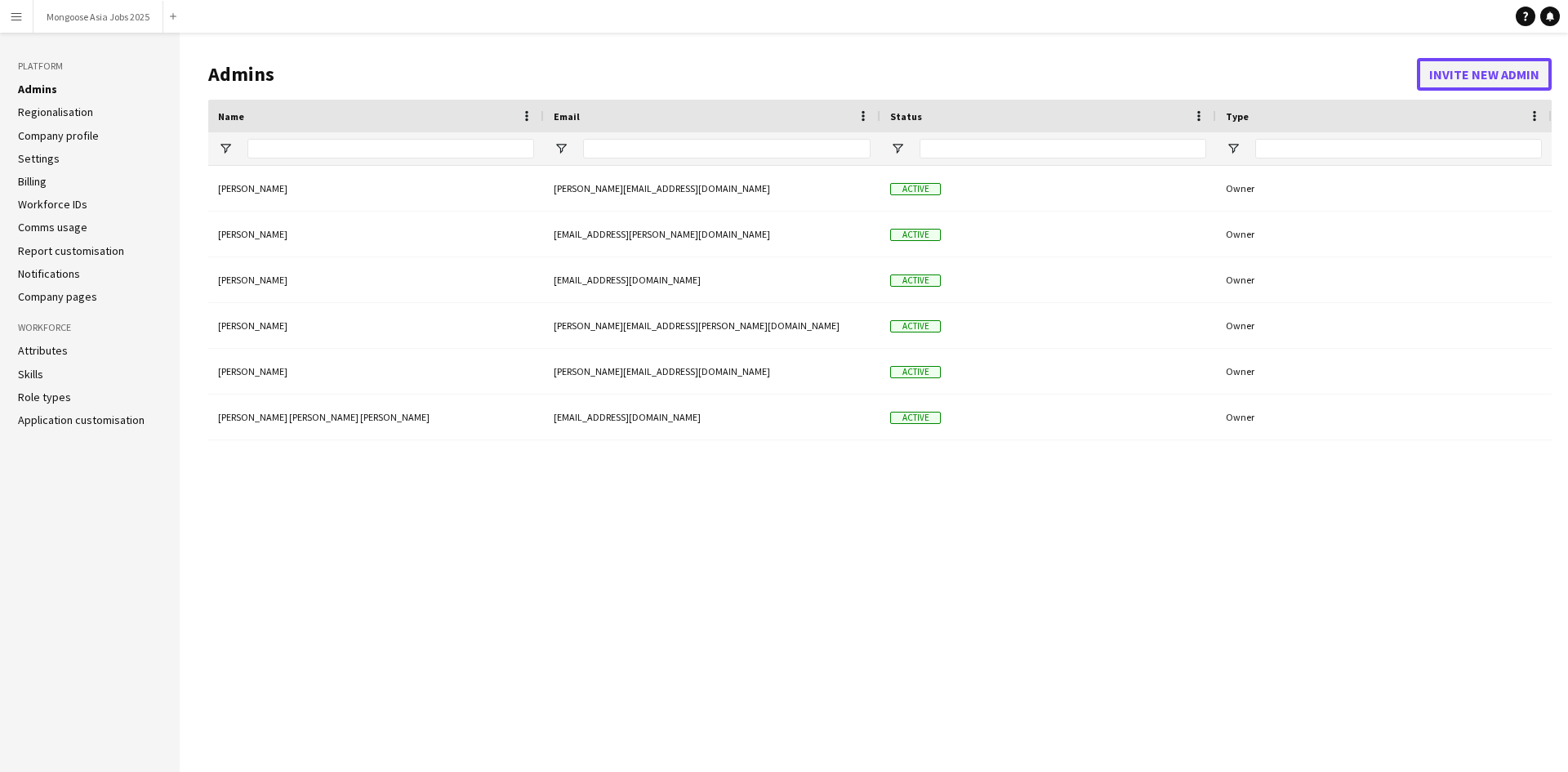
click at [1445, 90] on button "Invite new admin" at bounding box center [1484, 74] width 134 height 33
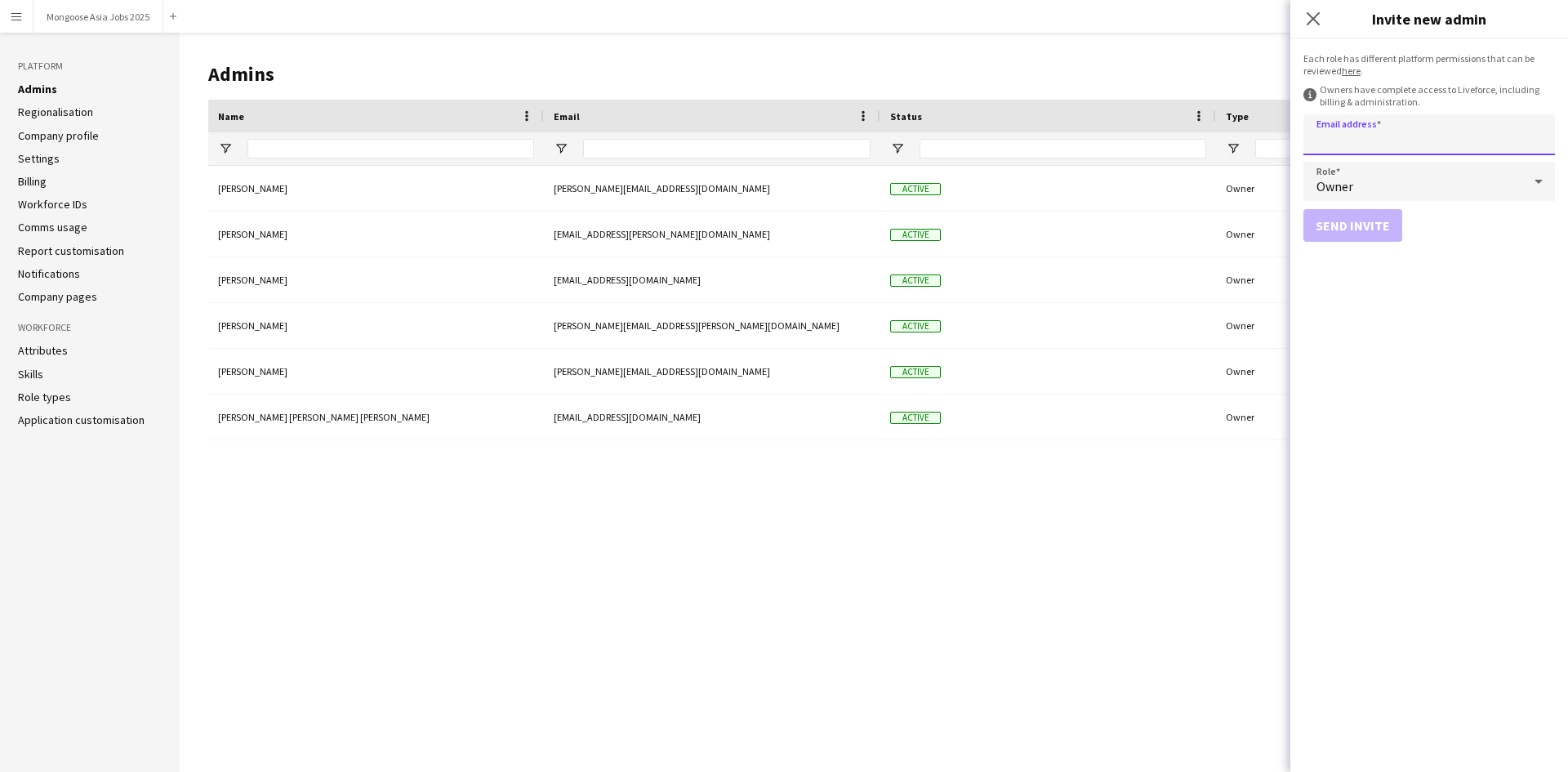
click at [1452, 136] on input "Email address" at bounding box center [1429, 135] width 252 height 41
type input "**********"
click at [1346, 226] on button "Send invite" at bounding box center [1352, 226] width 99 height 33
